Goal: Transaction & Acquisition: Purchase product/service

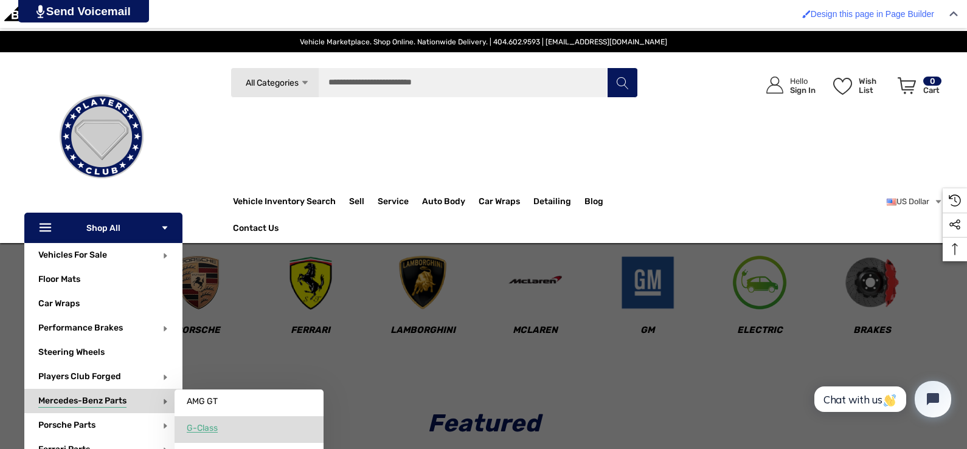
click at [195, 430] on span "G-Class" at bounding box center [202, 428] width 31 height 11
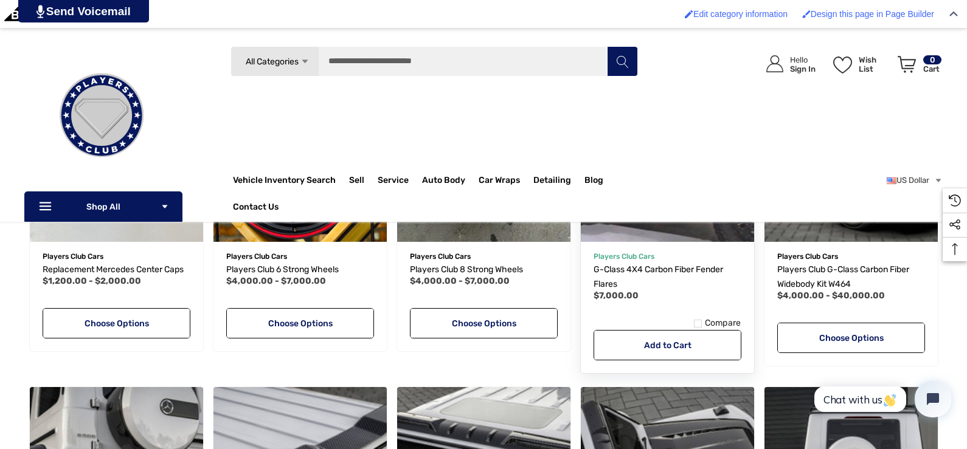
scroll to position [608, 0]
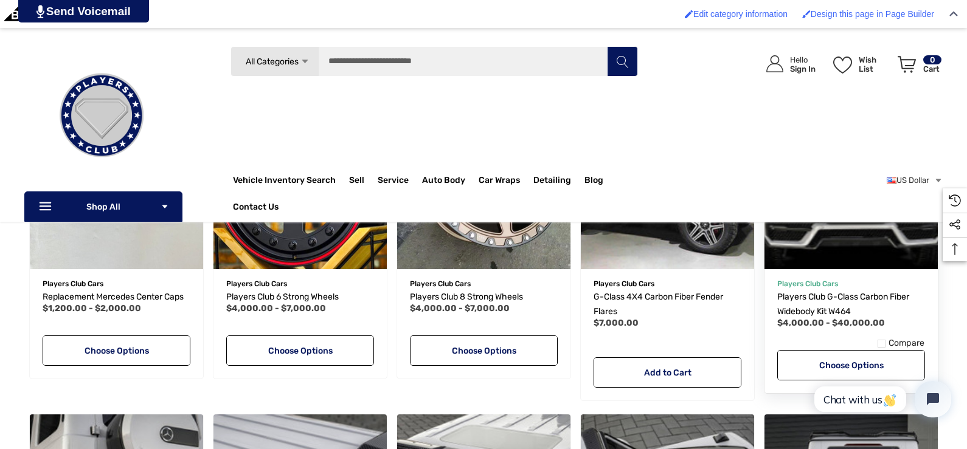
click at [813, 252] on img "Players Club G-Class Carbon Fiber Widebody Kit W464,Price range from $4,000.00 …" at bounding box center [850, 182] width 191 height 191
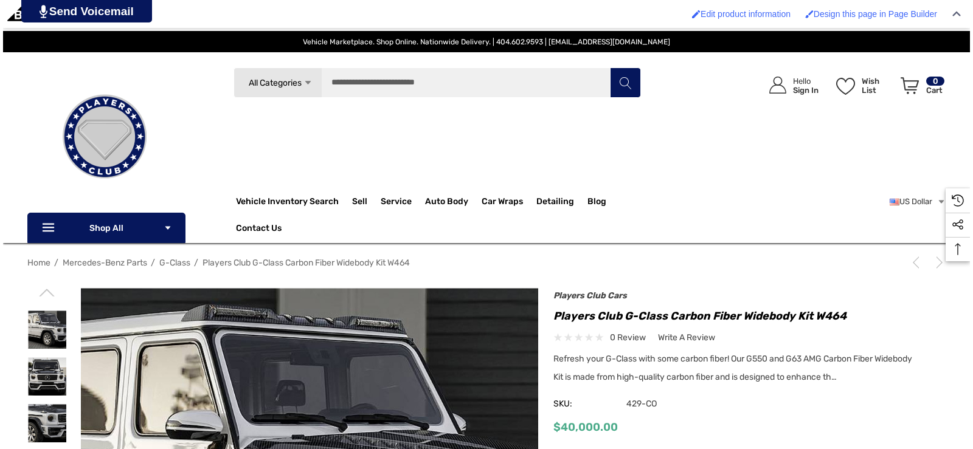
scroll to position [182, 0]
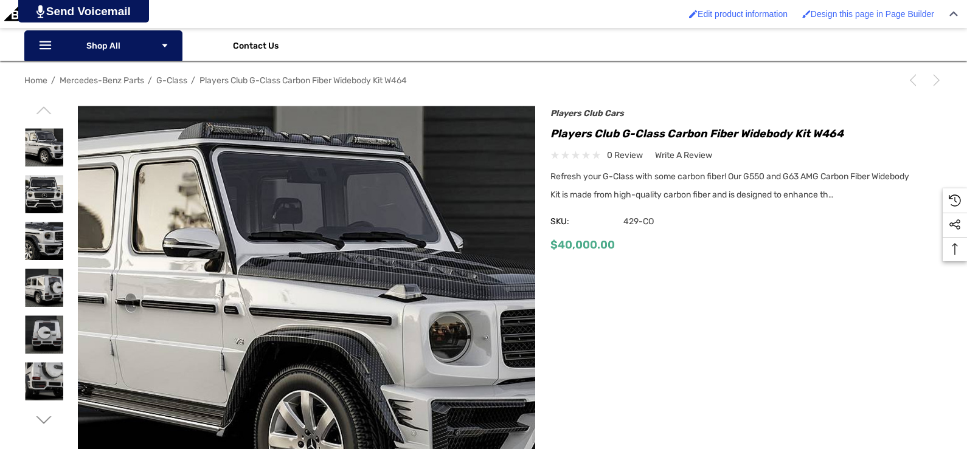
click at [276, 234] on img at bounding box center [307, 335] width 458 height 458
